Goal: Task Accomplishment & Management: Complete application form

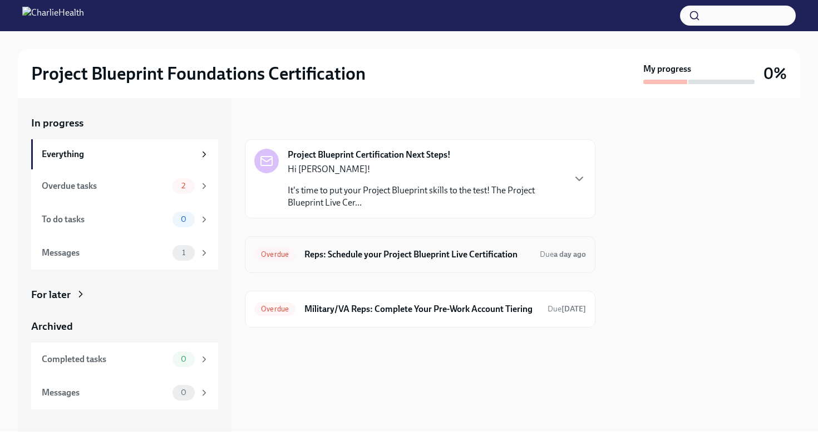
click at [538, 247] on div "Overdue Reps: Schedule your Project Blueprint Live Certification Due a day ago" at bounding box center [420, 254] width 332 height 18
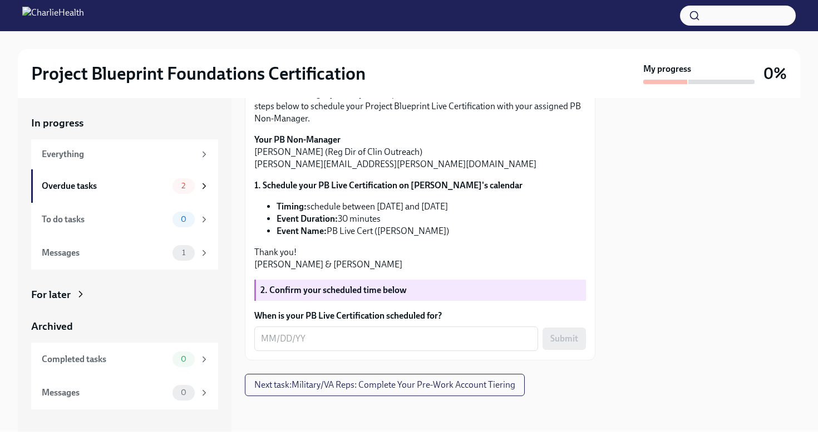
scroll to position [213, 0]
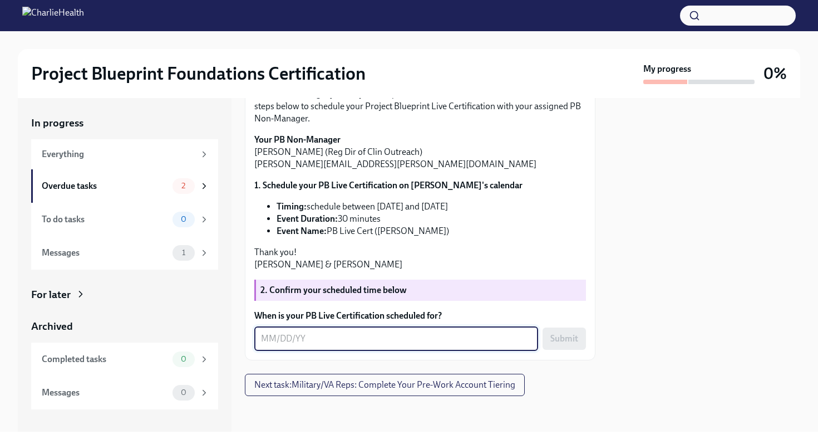
click at [319, 342] on textarea "When is your PB Live Certification scheduled for?" at bounding box center [396, 338] width 270 height 13
type textarea "0"
type textarea "[DATE]"
click at [655, 257] on div at bounding box center [704, 264] width 191 height 333
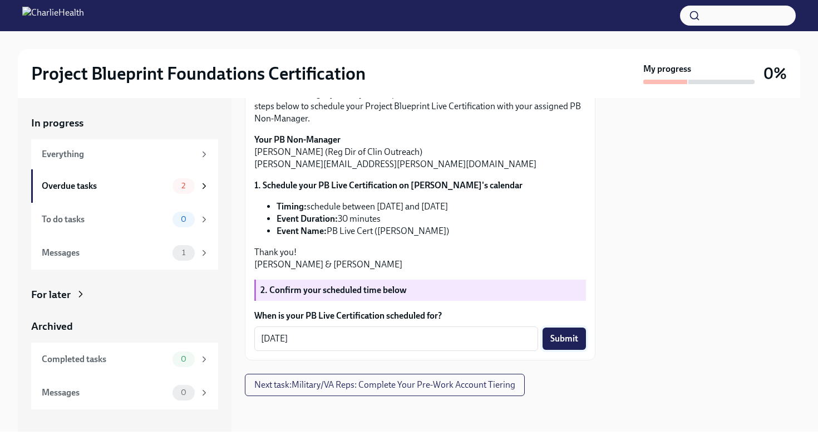
click at [552, 341] on span "Submit" at bounding box center [564, 338] width 28 height 11
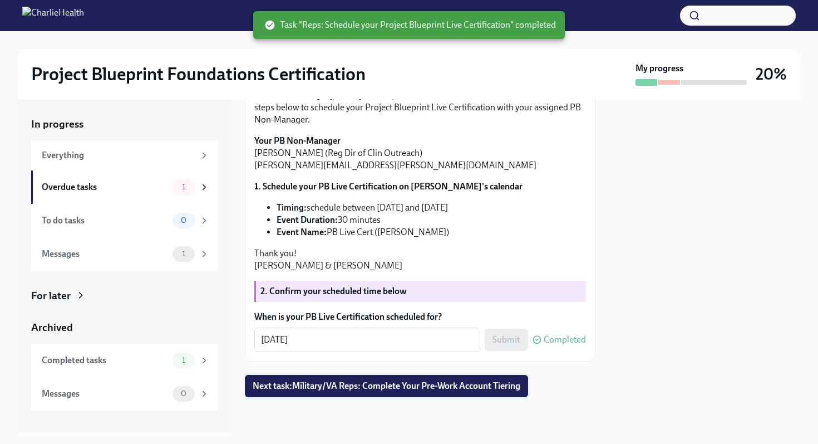
click at [405, 386] on span "Next task : Military/VA Reps: Complete Your Pre-Work Account Tiering" at bounding box center [387, 385] width 268 height 11
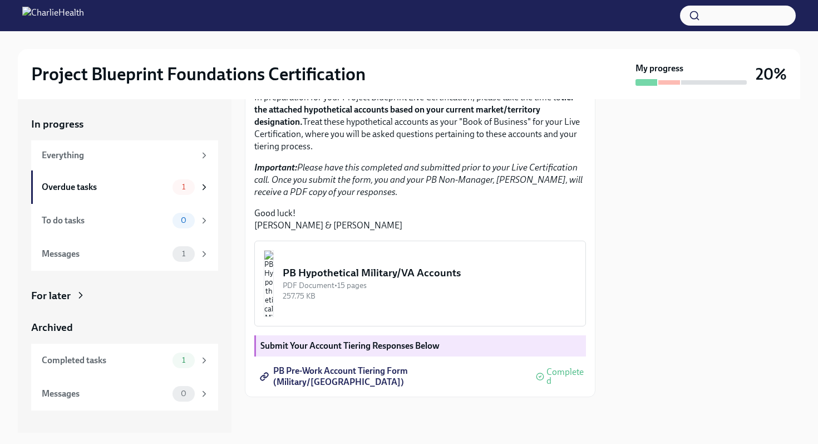
scroll to position [252, 0]
click at [274, 308] on img "button" at bounding box center [269, 283] width 10 height 67
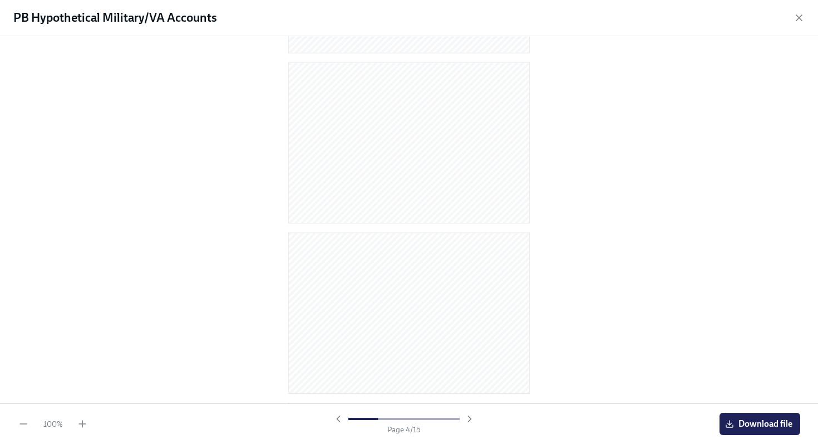
scroll to position [0, 0]
click at [799, 19] on icon "button" at bounding box center [799, 17] width 11 height 11
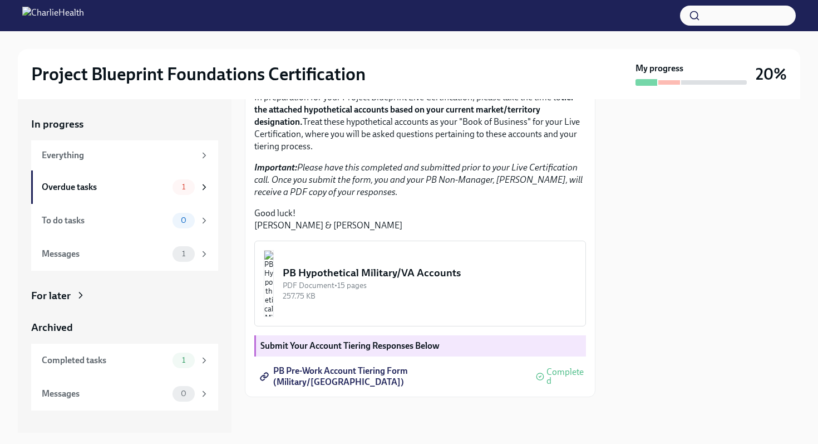
scroll to position [265, 0]
click at [378, 375] on span "PB Pre-Work Account Tiering Form (Military/[GEOGRAPHIC_DATA])" at bounding box center [393, 376] width 262 height 11
click at [425, 274] on div "PB Hypothetical Military/VA Accounts" at bounding box center [430, 272] width 294 height 14
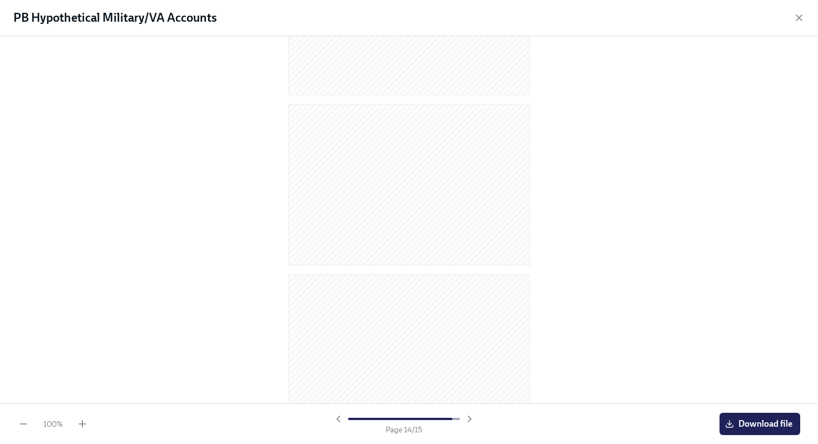
scroll to position [2194, 0]
click at [800, 15] on icon "button" at bounding box center [799, 17] width 11 height 11
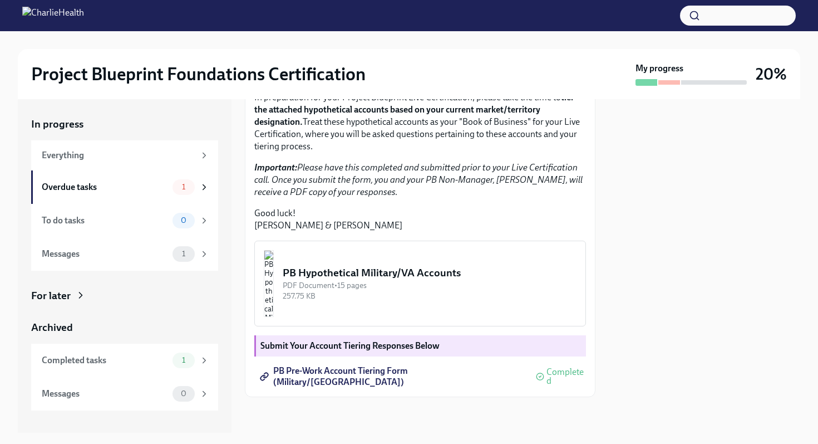
click at [616, 276] on div at bounding box center [704, 265] width 191 height 333
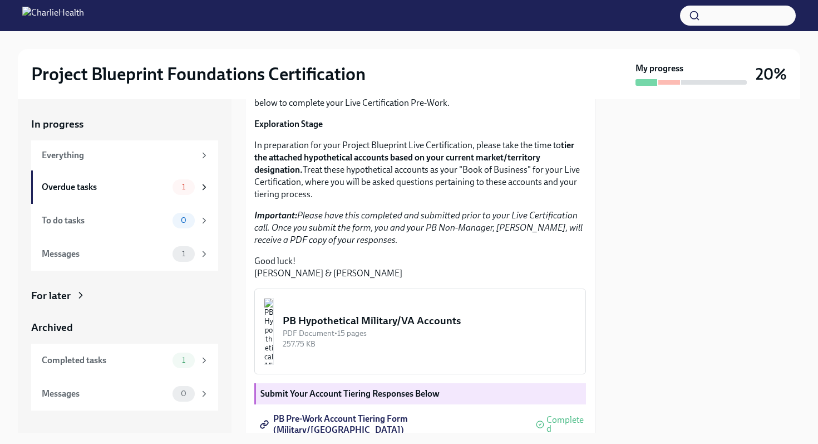
scroll to position [139, 0]
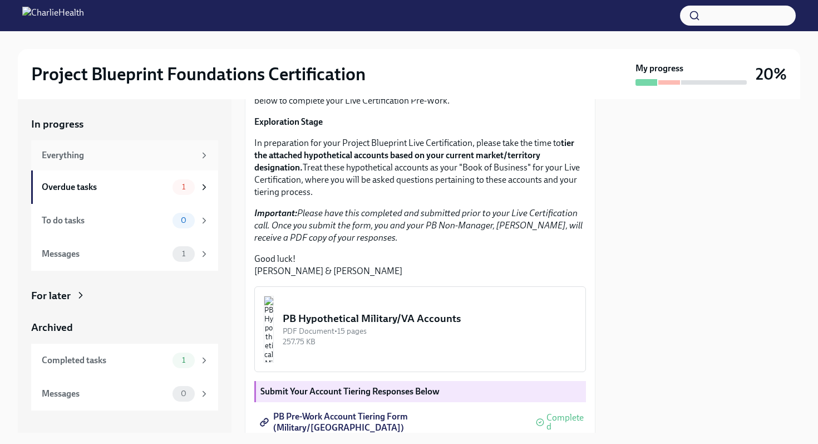
click at [170, 156] on div "Everything" at bounding box center [118, 155] width 153 height 12
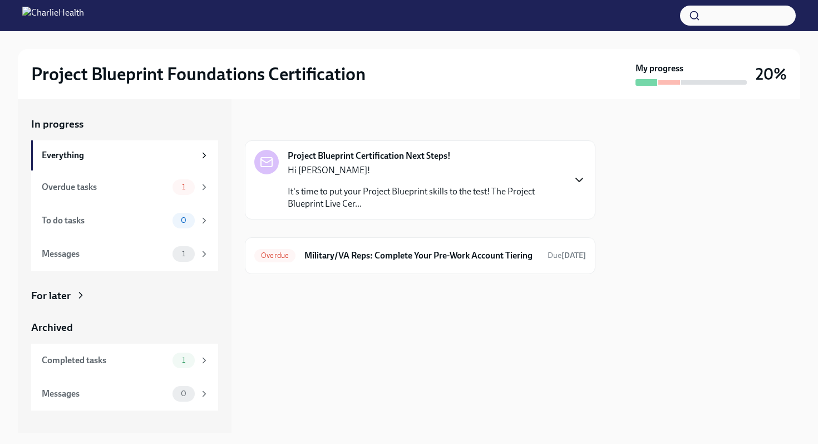
click at [578, 182] on icon "button" at bounding box center [579, 179] width 13 height 13
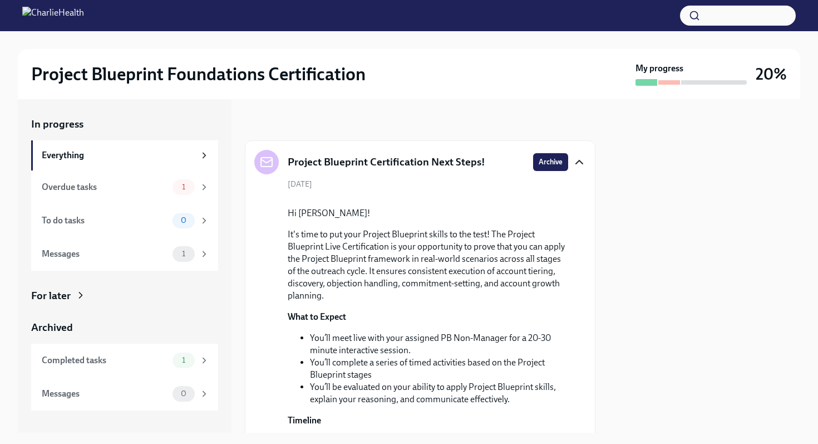
click at [580, 162] on icon "button" at bounding box center [579, 161] width 7 height 3
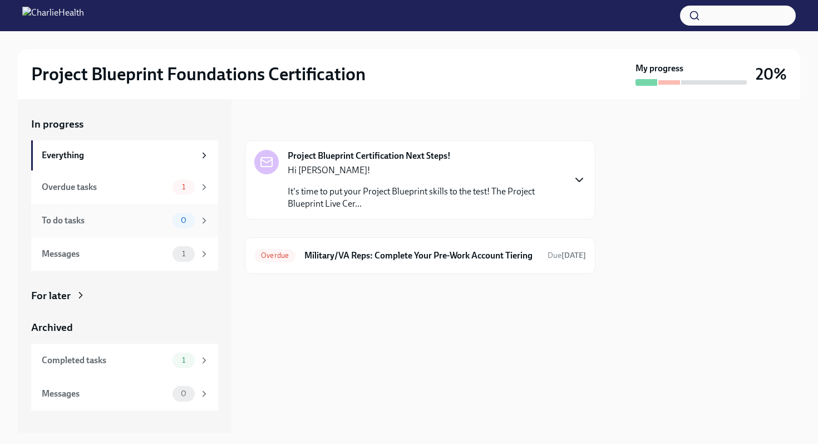
click at [205, 218] on icon at bounding box center [204, 220] width 10 height 10
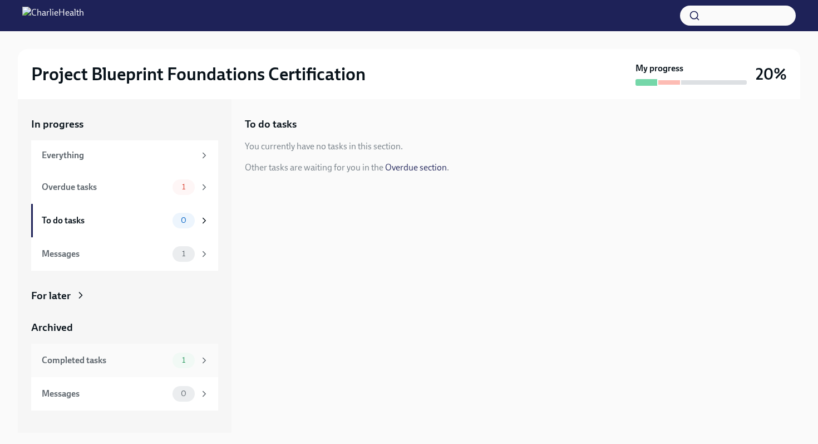
click at [204, 358] on icon at bounding box center [204, 359] width 3 height 5
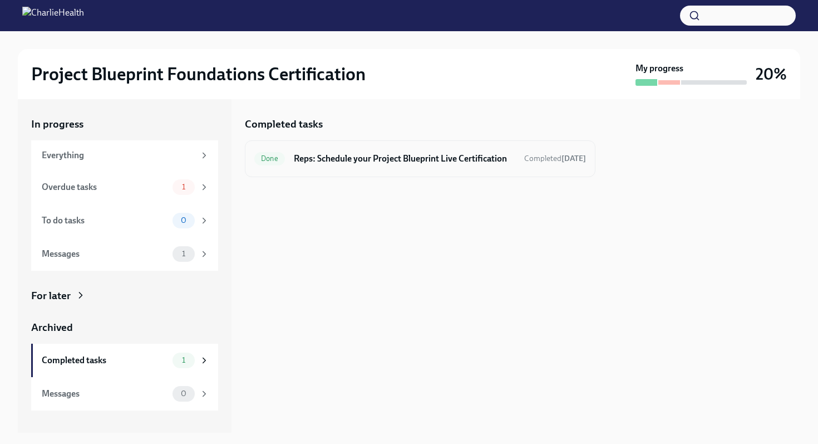
click at [394, 168] on div "Done Reps: Schedule your Project Blueprint Live Certification Completed [DATE]" at bounding box center [420, 158] width 351 height 37
click at [441, 154] on h6 "Reps: Schedule your Project Blueprint Live Certification" at bounding box center [405, 158] width 222 height 12
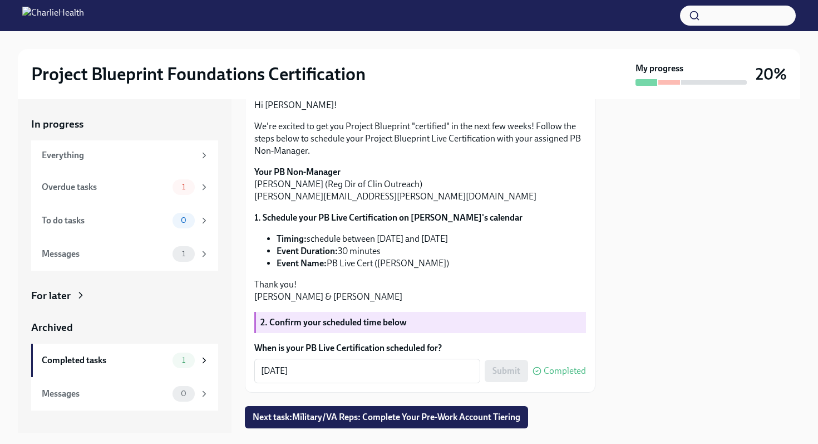
scroll to position [146, 0]
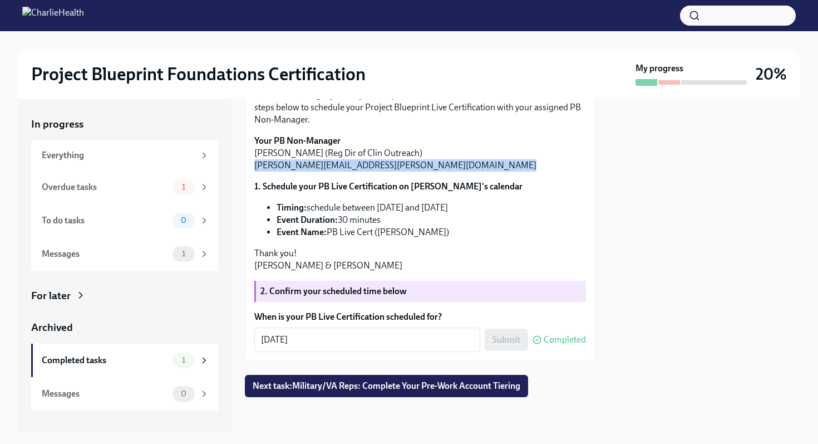
drag, startPoint x: 254, startPoint y: 229, endPoint x: 383, endPoint y: 244, distance: 130.0
click at [383, 244] on div "Hi [PERSON_NAME]! We're excited to get you Project Blueprint "certified" in the…" at bounding box center [420, 170] width 332 height 204
copy div "[PERSON_NAME][EMAIL_ADDRESS][PERSON_NAME][DOMAIN_NAME]"
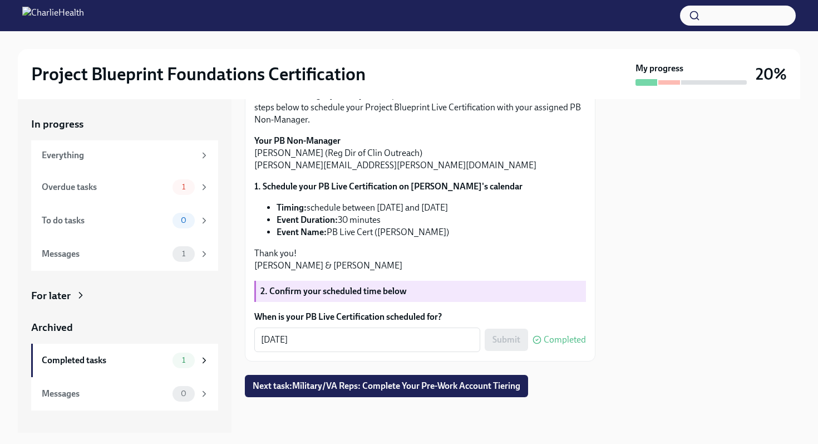
click at [386, 62] on div "Project Blueprint Foundations Certification My progress 20%" at bounding box center [409, 74] width 782 height 50
